Goal: Find contact information: Find contact information

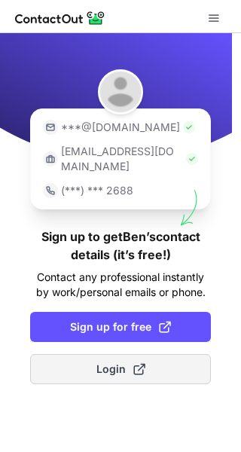
click at [109, 362] on span "Login" at bounding box center [120, 369] width 49 height 15
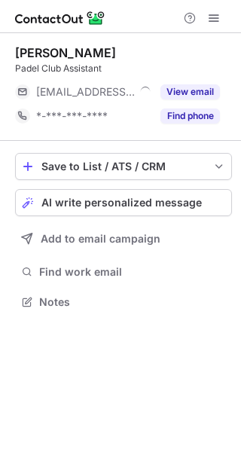
scroll to position [8, 8]
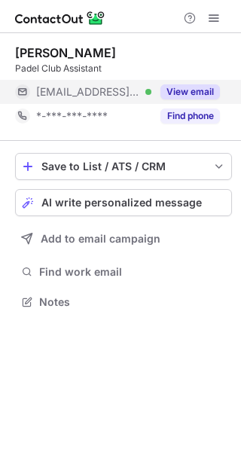
click at [176, 90] on button "View email" at bounding box center [190, 91] width 60 height 15
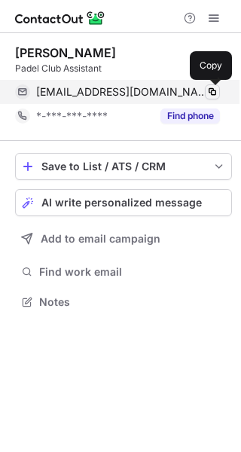
click at [207, 93] on span at bounding box center [212, 92] width 12 height 12
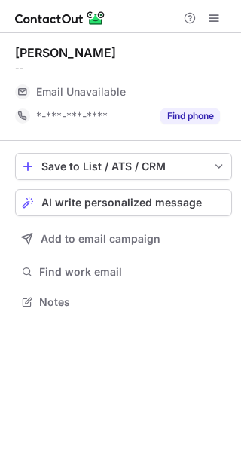
scroll to position [8, 8]
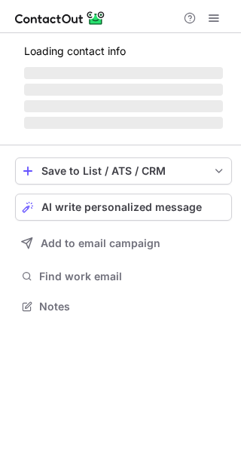
scroll to position [304, 241]
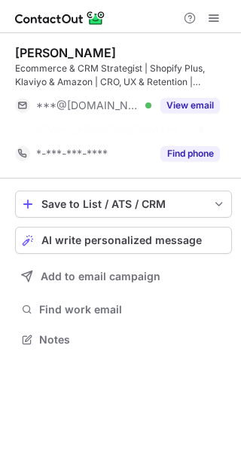
scroll to position [304, 241]
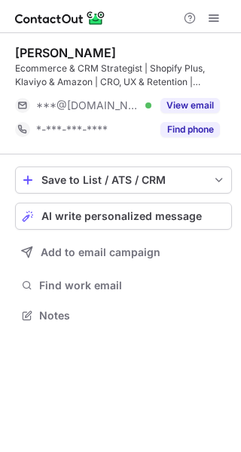
click at [198, 90] on div "Eloisa Belloni Ecommerce & CRM Strategist | Shopify Plus, Klaviyo & Amazon | CR…" at bounding box center [123, 93] width 217 height 96
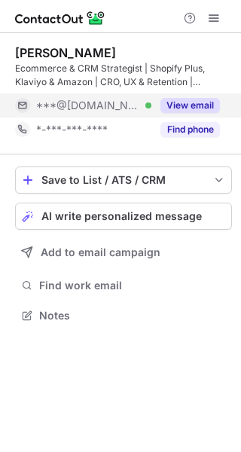
click at [192, 104] on button "View email" at bounding box center [190, 105] width 60 height 15
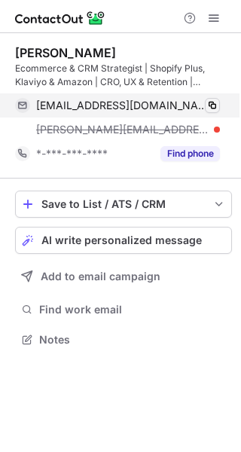
scroll to position [328, 241]
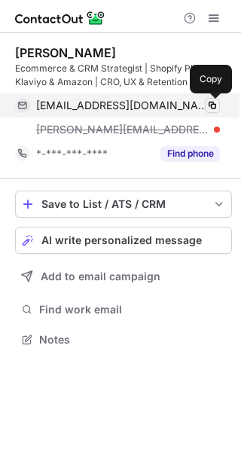
click at [213, 102] on span at bounding box center [212, 105] width 12 height 12
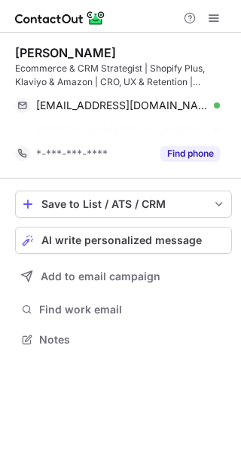
scroll to position [304, 241]
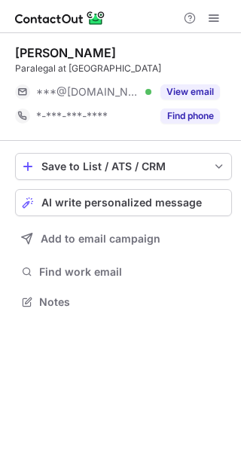
scroll to position [8, 8]
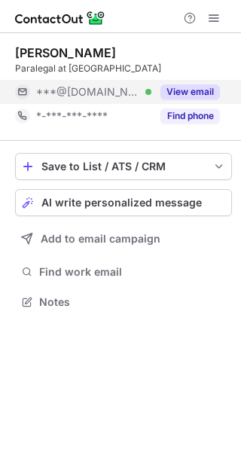
click at [188, 88] on button "View email" at bounding box center [190, 91] width 60 height 15
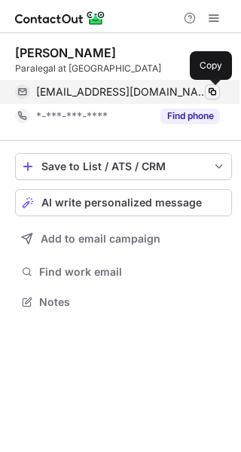
click at [206, 88] on button at bounding box center [212, 91] width 15 height 15
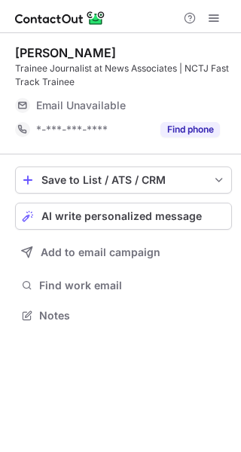
scroll to position [304, 241]
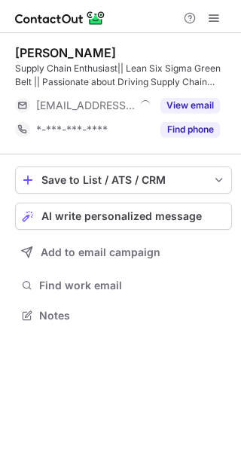
scroll to position [304, 241]
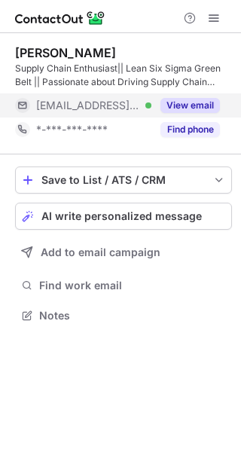
click at [179, 100] on button "View email" at bounding box center [190, 105] width 60 height 15
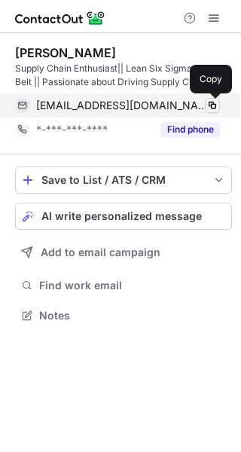
click at [212, 102] on span at bounding box center [212, 105] width 12 height 12
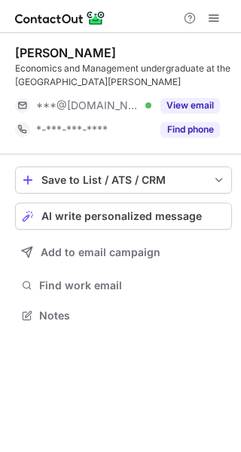
scroll to position [304, 241]
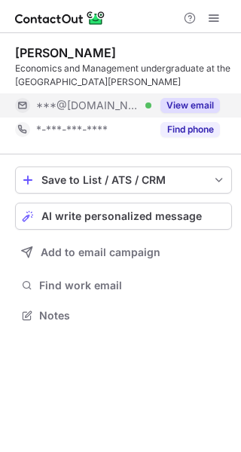
click at [179, 109] on button "View email" at bounding box center [190, 105] width 60 height 15
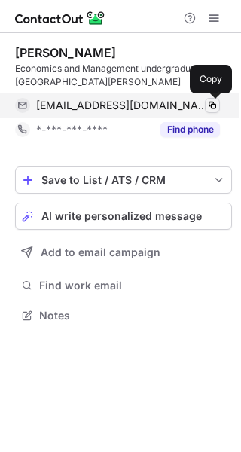
click at [211, 106] on span at bounding box center [212, 105] width 12 height 12
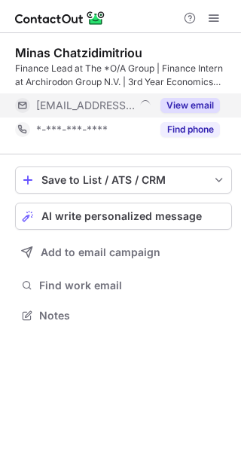
scroll to position [304, 241]
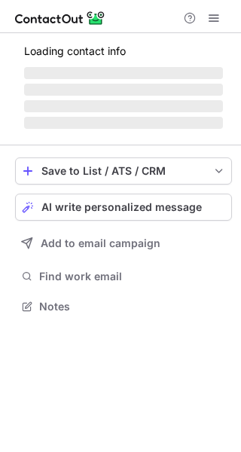
scroll to position [8, 8]
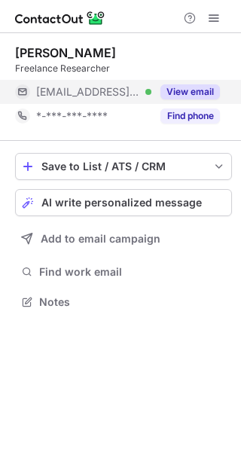
click at [182, 93] on button "View email" at bounding box center [190, 91] width 60 height 15
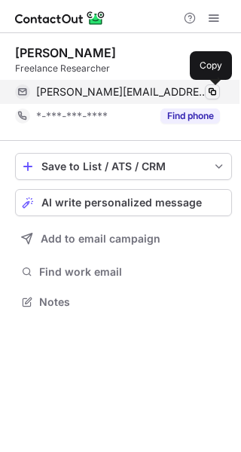
click at [210, 93] on span at bounding box center [212, 92] width 12 height 12
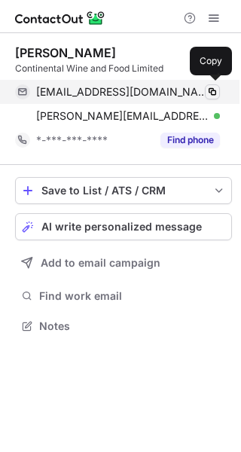
scroll to position [315, 241]
click at [207, 94] on span at bounding box center [212, 92] width 12 height 12
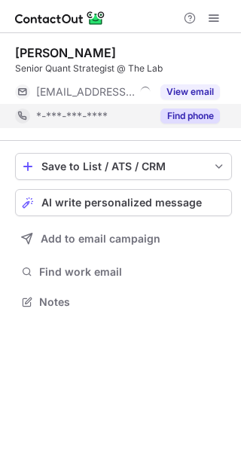
scroll to position [8, 8]
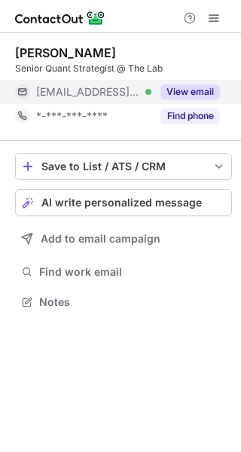
click at [182, 93] on button "View email" at bounding box center [190, 91] width 60 height 15
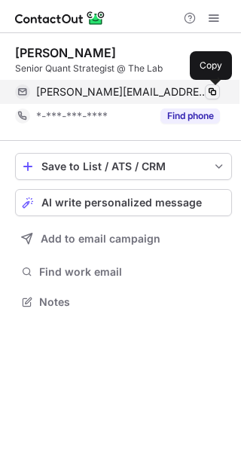
click at [209, 95] on span at bounding box center [212, 92] width 12 height 12
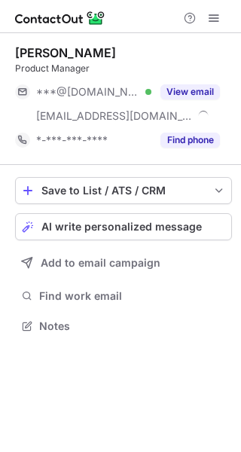
scroll to position [315, 241]
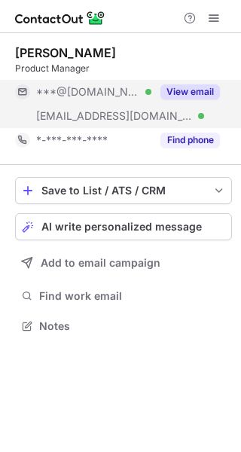
click at [194, 92] on button "View email" at bounding box center [190, 91] width 60 height 15
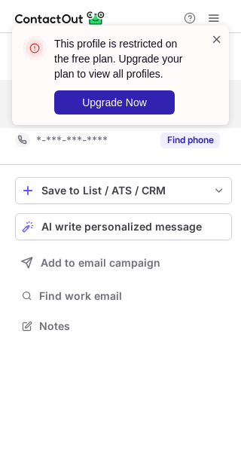
click at [214, 39] on span at bounding box center [217, 39] width 12 height 15
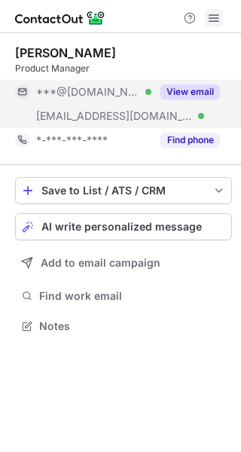
click at [210, 20] on span at bounding box center [214, 18] width 12 height 12
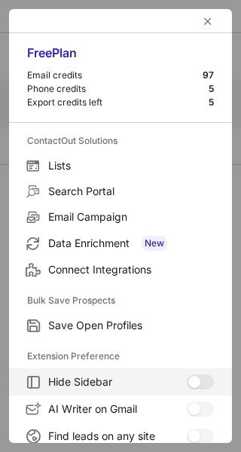
scroll to position [175, 0]
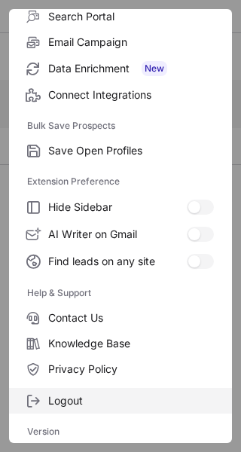
click at [75, 400] on span "Logout" at bounding box center [131, 401] width 166 height 14
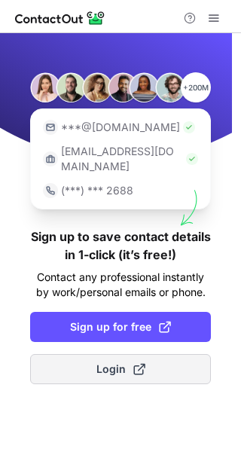
click at [102, 362] on span "Login" at bounding box center [120, 369] width 49 height 15
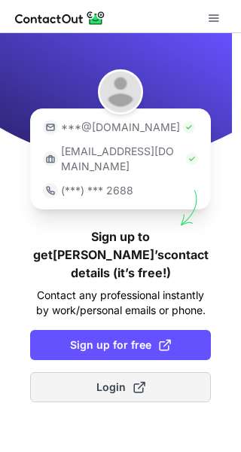
click at [117, 380] on span "Login" at bounding box center [120, 387] width 49 height 15
click at [88, 372] on button "Login" at bounding box center [120, 387] width 181 height 30
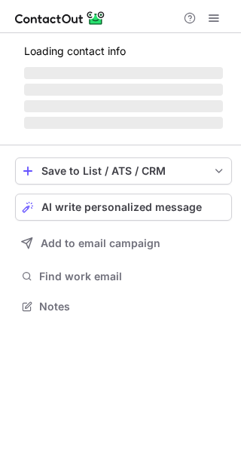
scroll to position [315, 241]
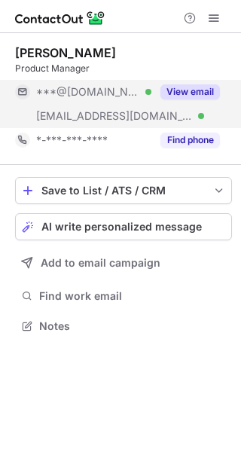
click at [191, 93] on button "View email" at bounding box center [190, 91] width 60 height 15
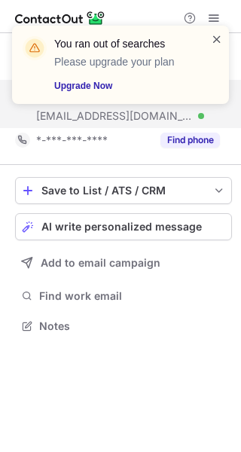
click at [219, 39] on span at bounding box center [217, 39] width 12 height 15
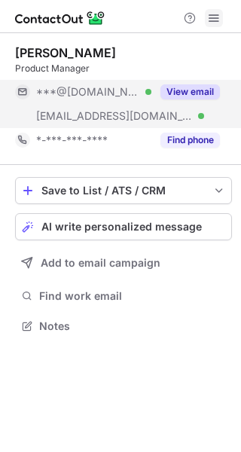
click at [211, 19] on span at bounding box center [214, 18] width 12 height 12
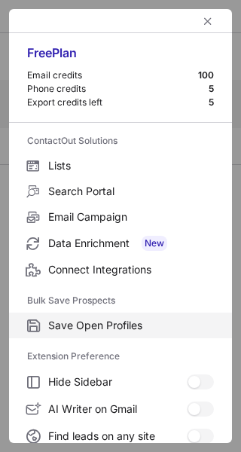
scroll to position [175, 0]
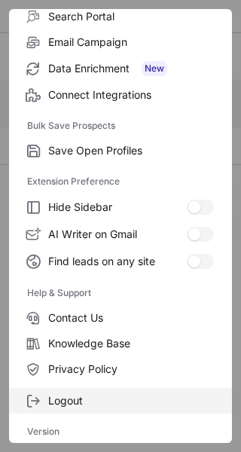
click at [79, 389] on label "Logout" at bounding box center [120, 401] width 223 height 26
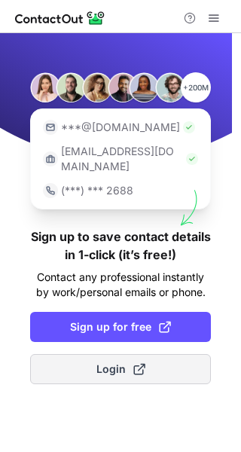
click at [109, 362] on span "Login" at bounding box center [120, 369] width 49 height 15
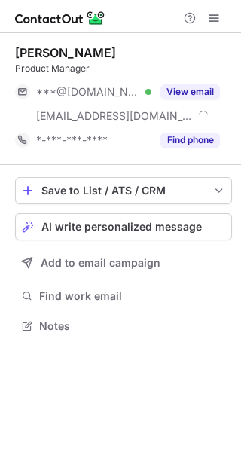
scroll to position [315, 241]
click at [212, 18] on span at bounding box center [214, 18] width 12 height 12
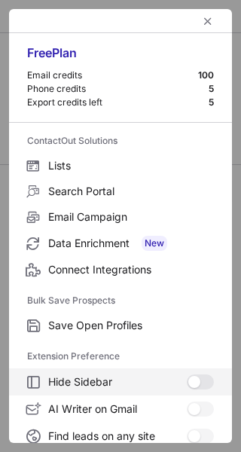
scroll to position [175, 0]
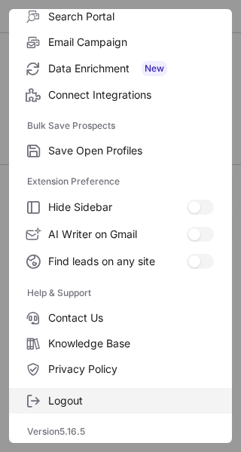
click at [88, 396] on span "Logout" at bounding box center [131, 401] width 166 height 14
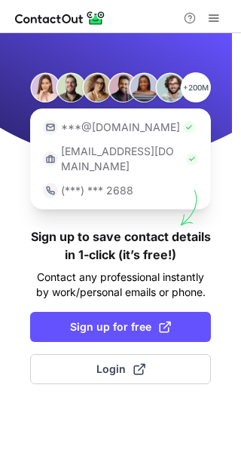
click at [88, 396] on div "+200M ***@gmail.com ***@company.com (***) *** 2688 Sign up to save contact deta…" at bounding box center [120, 242] width 241 height 419
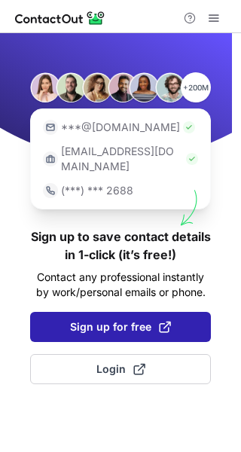
click at [97, 319] on span "Sign up for free" at bounding box center [120, 326] width 101 height 15
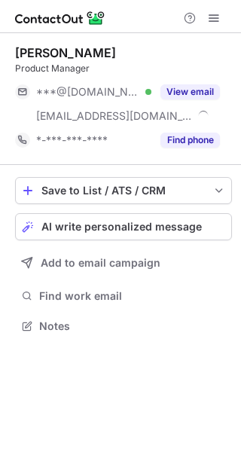
scroll to position [315, 241]
click at [211, 13] on span at bounding box center [214, 18] width 12 height 12
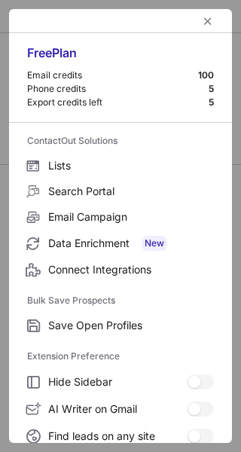
scroll to position [175, 0]
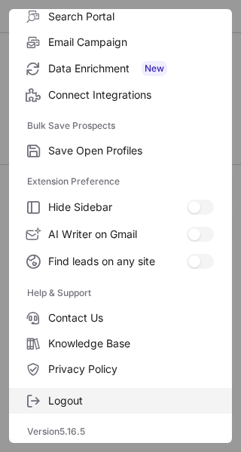
click at [52, 396] on span "Logout" at bounding box center [131, 401] width 166 height 14
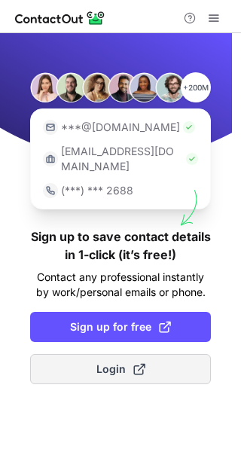
click at [106, 362] on span "Login" at bounding box center [120, 369] width 49 height 15
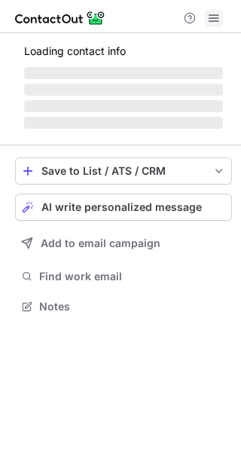
scroll to position [315, 241]
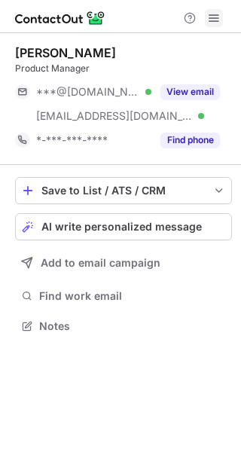
click at [215, 16] on span at bounding box center [214, 18] width 12 height 12
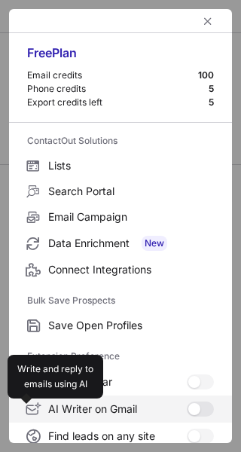
scroll to position [175, 0]
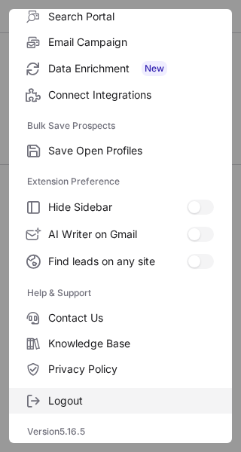
click at [88, 400] on span "Logout" at bounding box center [131, 401] width 166 height 14
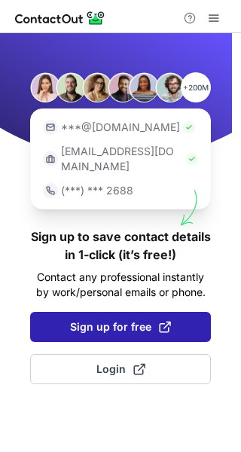
click at [105, 319] on span "Sign up for free" at bounding box center [120, 326] width 101 height 15
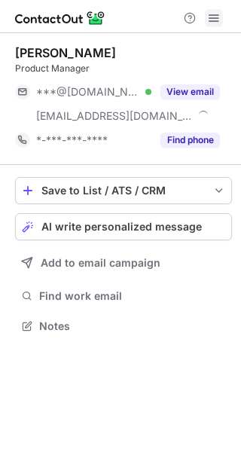
scroll to position [315, 241]
click at [213, 12] on span at bounding box center [214, 18] width 12 height 12
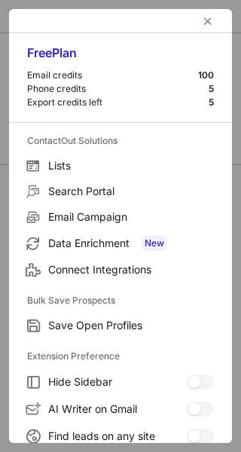
scroll to position [175, 0]
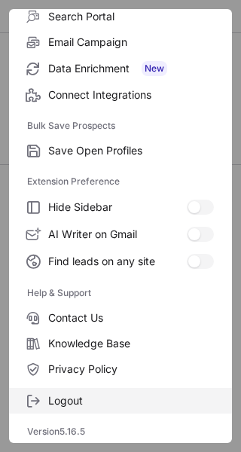
click at [83, 397] on span "Logout" at bounding box center [131, 401] width 166 height 14
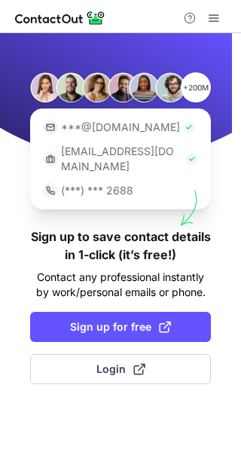
click at [83, 397] on div "+200M ***@[DOMAIN_NAME] [EMAIL_ADDRESS][DOMAIN_NAME] (***) *** 2688 Sign up to …" at bounding box center [120, 242] width 241 height 419
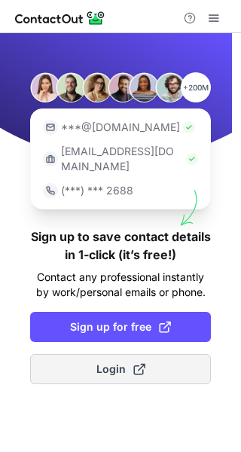
click at [108, 362] on span "Login" at bounding box center [120, 369] width 49 height 15
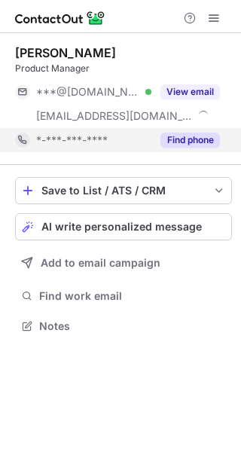
scroll to position [315, 241]
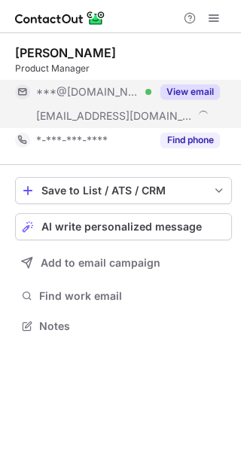
click at [179, 89] on button "View email" at bounding box center [190, 91] width 60 height 15
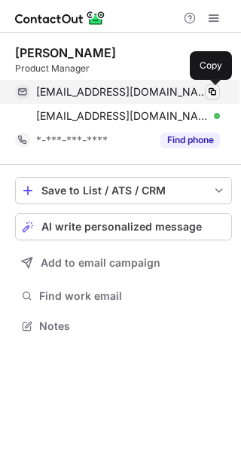
click at [212, 87] on span at bounding box center [212, 92] width 12 height 12
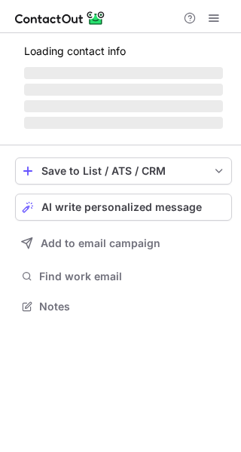
scroll to position [8, 8]
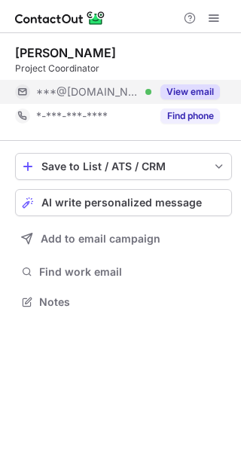
click at [183, 93] on button "View email" at bounding box center [190, 91] width 60 height 15
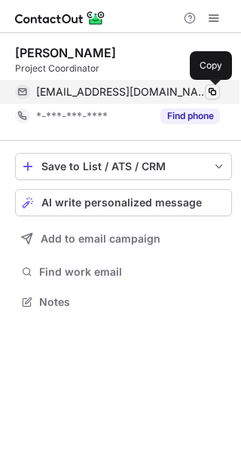
click at [206, 91] on span at bounding box center [212, 92] width 12 height 12
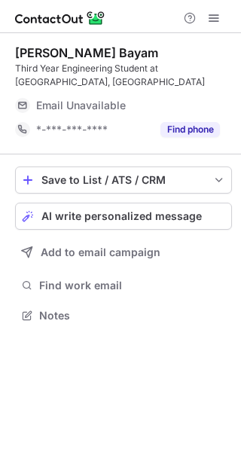
scroll to position [304, 241]
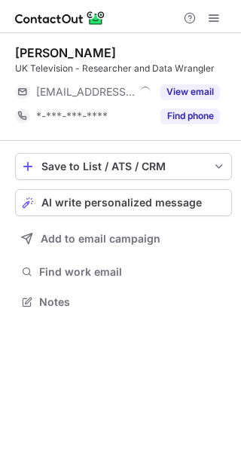
scroll to position [8, 8]
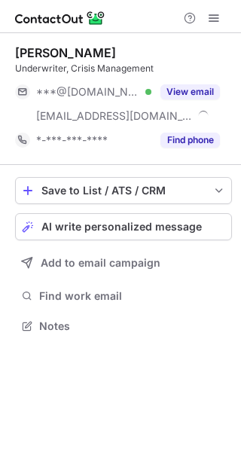
scroll to position [315, 241]
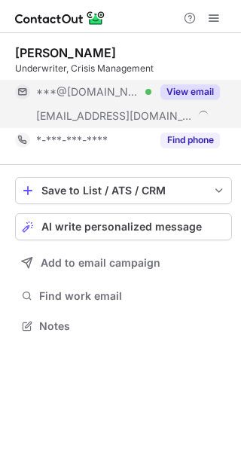
click at [186, 89] on button "View email" at bounding box center [190, 91] width 60 height 15
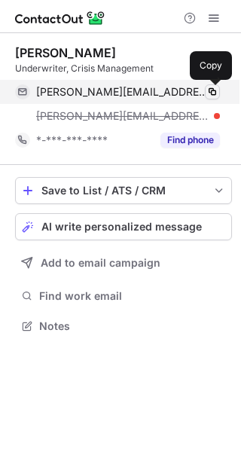
click at [213, 89] on span at bounding box center [212, 92] width 12 height 12
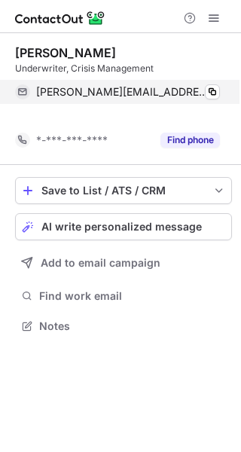
scroll to position [291, 241]
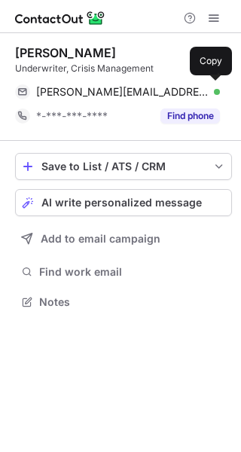
scroll to position [291, 241]
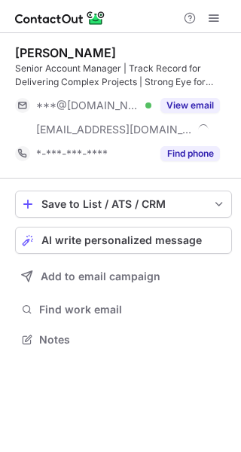
scroll to position [328, 241]
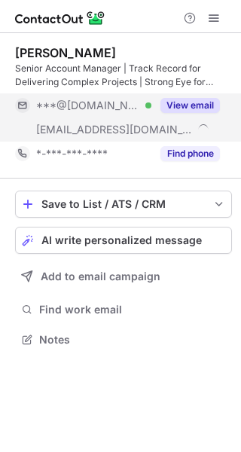
click at [193, 102] on button "View email" at bounding box center [190, 105] width 60 height 15
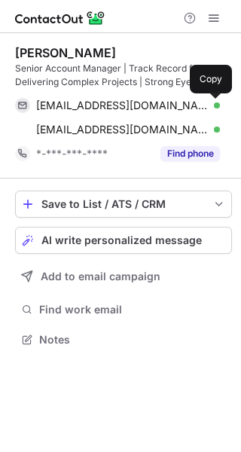
click at [209, 103] on span at bounding box center [212, 105] width 12 height 12
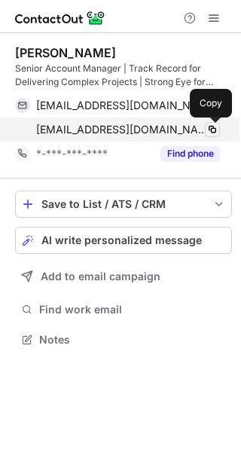
click at [210, 124] on span at bounding box center [212, 130] width 12 height 12
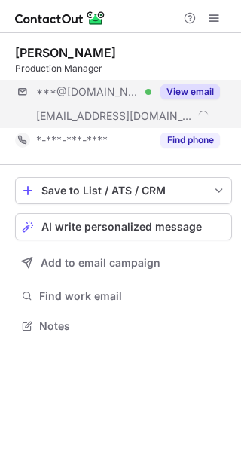
scroll to position [315, 241]
click at [194, 92] on button "View email" at bounding box center [190, 91] width 60 height 15
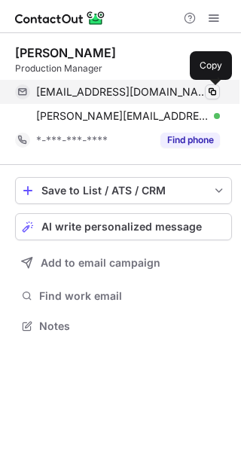
click at [218, 91] on button at bounding box center [212, 91] width 15 height 15
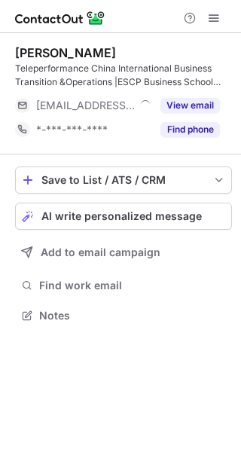
scroll to position [304, 241]
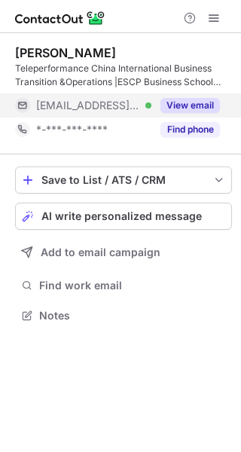
click at [179, 104] on button "View email" at bounding box center [190, 105] width 60 height 15
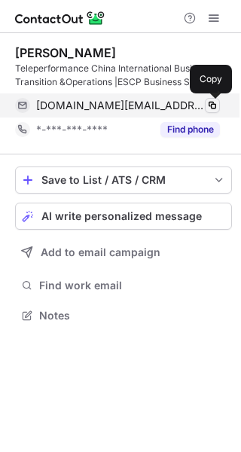
click at [207, 100] on span at bounding box center [212, 105] width 12 height 12
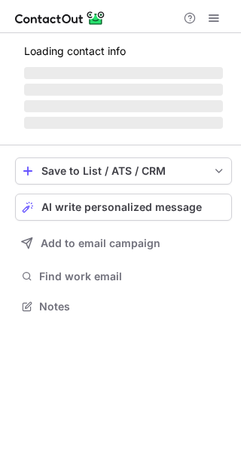
scroll to position [8, 8]
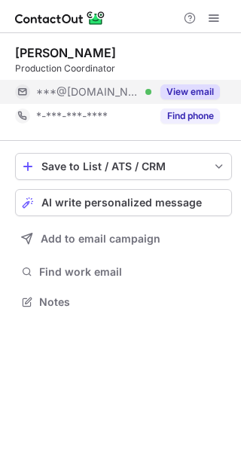
click at [181, 94] on button "View email" at bounding box center [190, 91] width 60 height 15
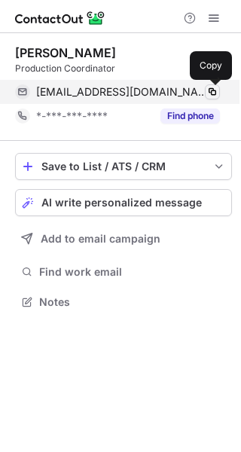
click at [209, 90] on span at bounding box center [212, 92] width 12 height 12
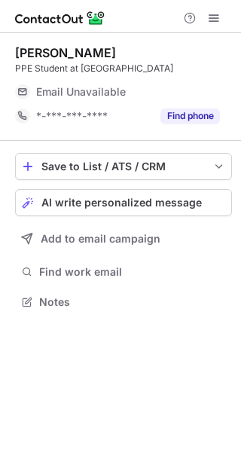
scroll to position [8, 8]
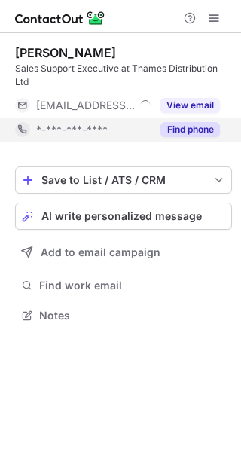
scroll to position [304, 241]
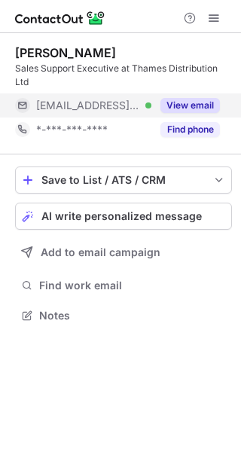
click at [176, 101] on button "View email" at bounding box center [190, 105] width 60 height 15
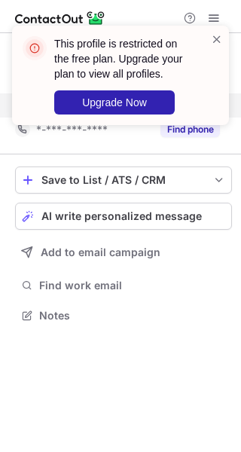
click at [223, 33] on div "This profile is restricted on the free plan. Upgrade your plan to view all prof…" at bounding box center [120, 75] width 217 height 99
click at [212, 32] on span at bounding box center [217, 39] width 12 height 15
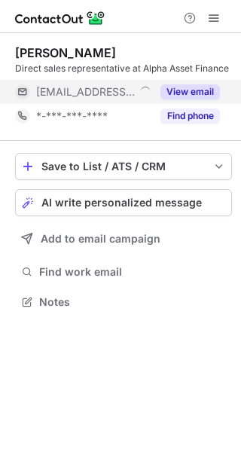
scroll to position [8, 8]
click at [216, 24] on span at bounding box center [214, 18] width 12 height 12
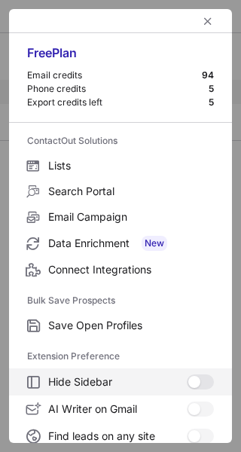
scroll to position [175, 0]
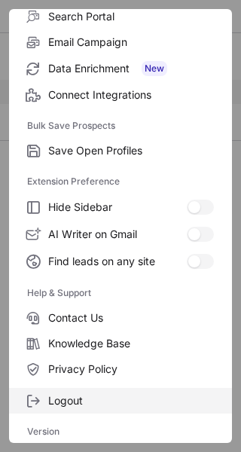
click at [82, 402] on span "Logout" at bounding box center [131, 401] width 166 height 14
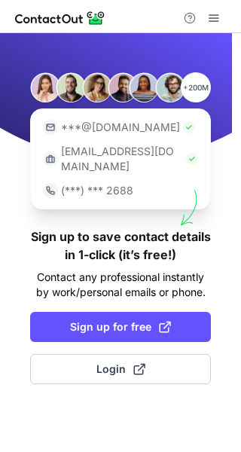
click at [82, 402] on div "+200M ***@[DOMAIN_NAME] [EMAIL_ADDRESS][DOMAIN_NAME] (***) *** 2688 Sign up to …" at bounding box center [120, 242] width 241 height 419
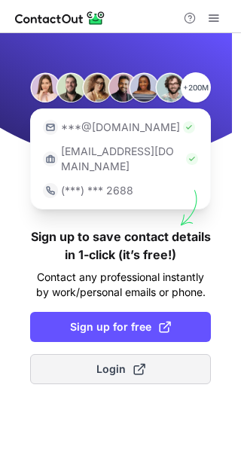
click at [100, 362] on span "Login" at bounding box center [120, 369] width 49 height 15
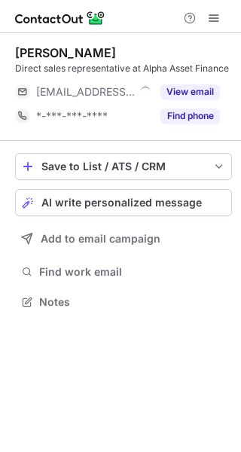
scroll to position [8, 8]
click at [214, 28] on div at bounding box center [120, 16] width 241 height 33
click at [211, 18] on span at bounding box center [214, 18] width 12 height 12
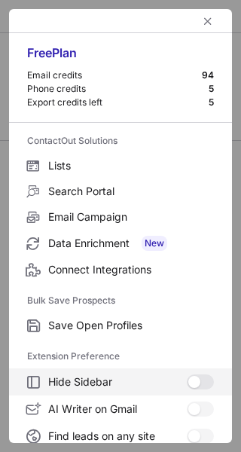
scroll to position [175, 0]
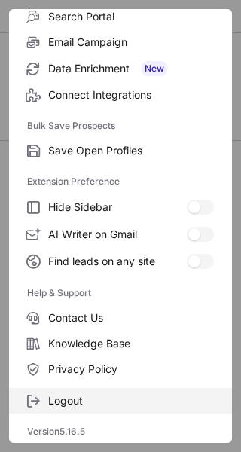
click at [90, 402] on span "Logout" at bounding box center [131, 401] width 166 height 14
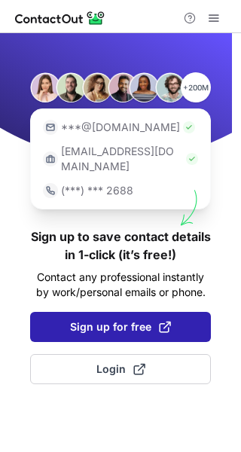
click at [118, 319] on span "Sign up for free" at bounding box center [120, 326] width 101 height 15
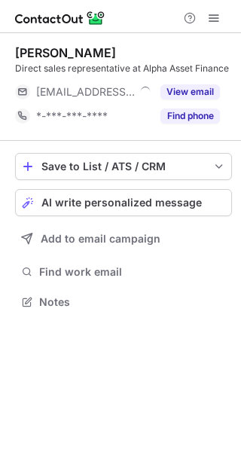
scroll to position [8, 8]
click at [210, 22] on span at bounding box center [214, 18] width 12 height 12
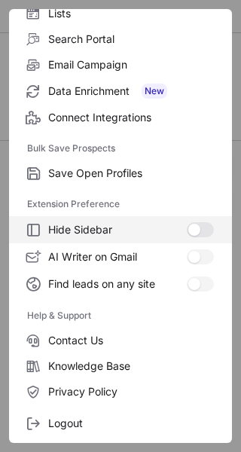
scroll to position [175, 0]
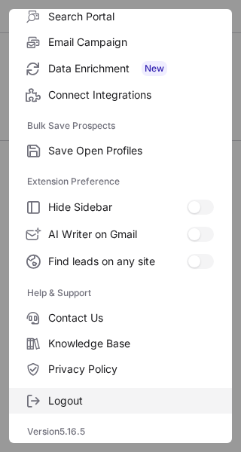
click at [73, 405] on span "Logout" at bounding box center [131, 401] width 166 height 14
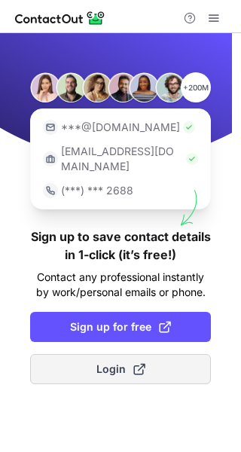
click at [86, 356] on button "Login" at bounding box center [120, 369] width 181 height 30
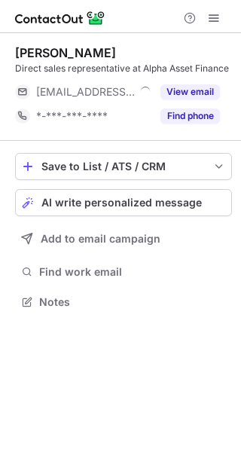
scroll to position [8, 8]
click at [218, 17] on span at bounding box center [214, 18] width 12 height 12
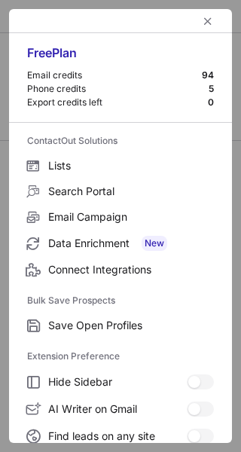
click at [218, 17] on div at bounding box center [120, 21] width 223 height 24
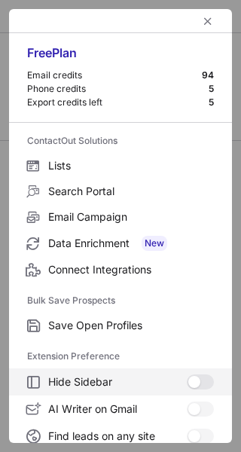
scroll to position [175, 0]
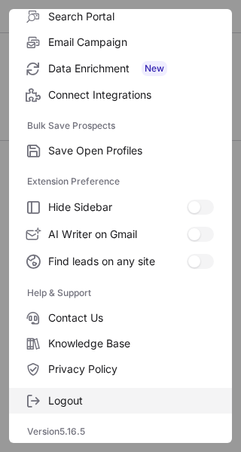
click at [63, 403] on span "Logout" at bounding box center [131, 401] width 166 height 14
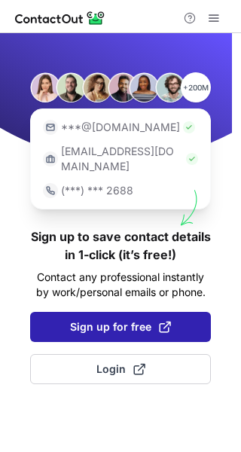
click at [114, 319] on span "Sign up for free" at bounding box center [120, 326] width 101 height 15
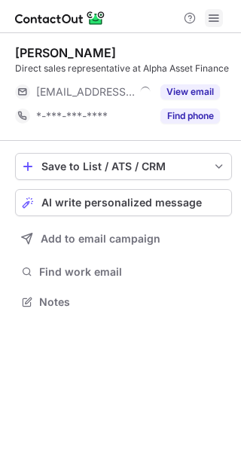
scroll to position [8, 8]
click at [211, 13] on span at bounding box center [214, 18] width 12 height 12
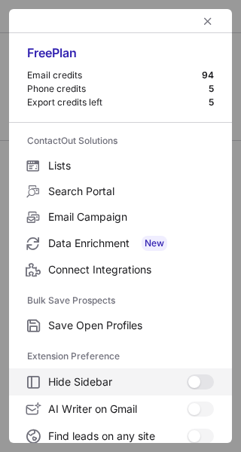
scroll to position [175, 0]
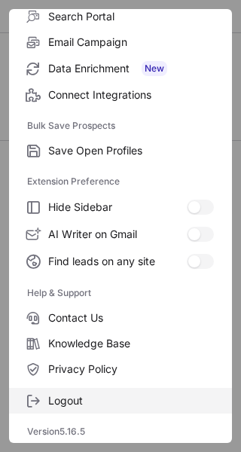
click at [88, 400] on span "Logout" at bounding box center [131, 401] width 166 height 14
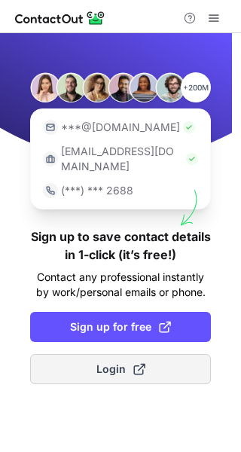
click at [114, 362] on span "Login" at bounding box center [120, 369] width 49 height 15
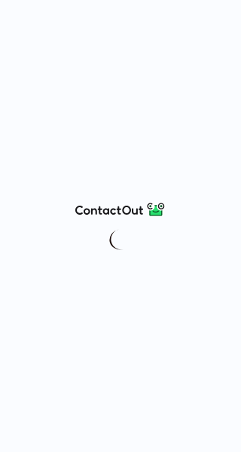
click at [179, 194] on div at bounding box center [120, 226] width 241 height 452
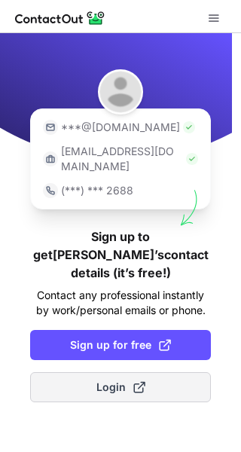
click at [94, 372] on button "Login" at bounding box center [120, 387] width 181 height 30
